Goal: Task Accomplishment & Management: Use online tool/utility

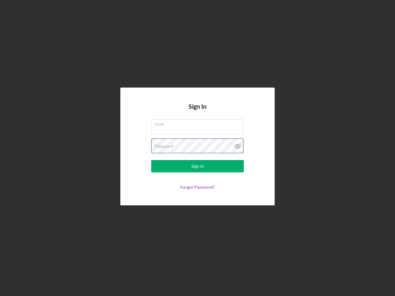
click at [197, 148] on div "Password" at bounding box center [197, 145] width 93 height 15
click at [237, 146] on icon at bounding box center [237, 145] width 15 height 15
